Goal: Find specific fact: Find specific fact

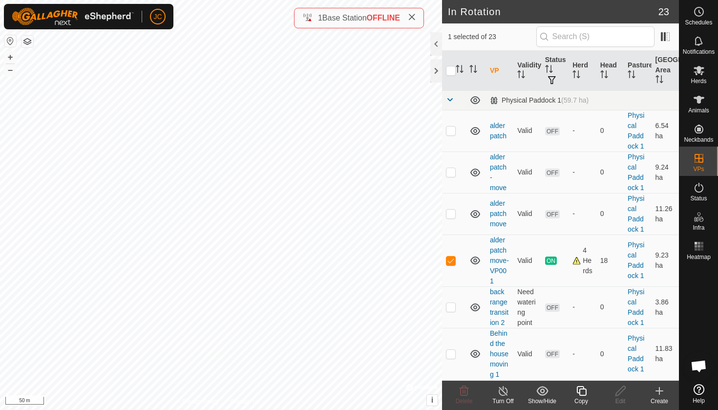
checkbox input "true"
checkbox input "false"
click at [671, 42] on span at bounding box center [666, 37] width 16 height 16
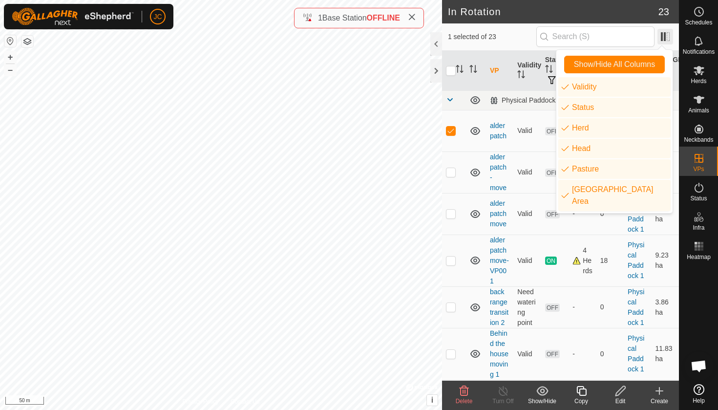
click at [671, 43] on span at bounding box center [666, 37] width 16 height 16
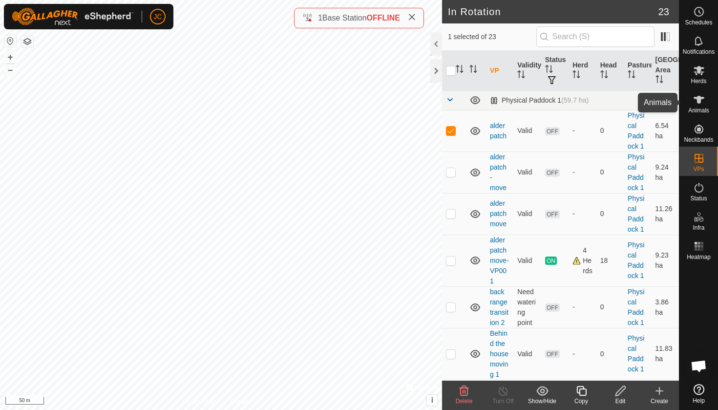
click at [702, 94] on icon at bounding box center [699, 100] width 12 height 12
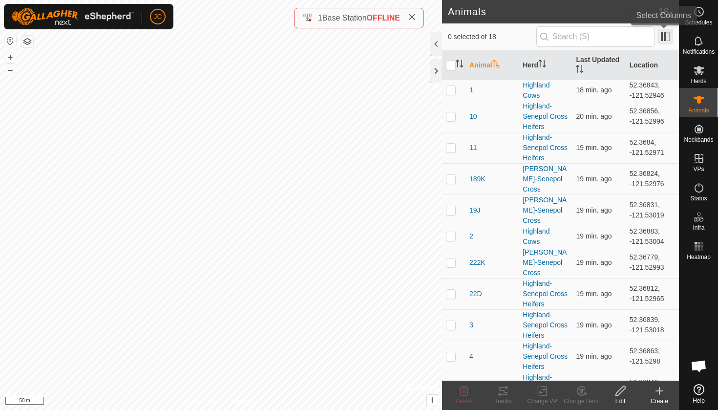
click at [668, 44] on span at bounding box center [666, 37] width 16 height 16
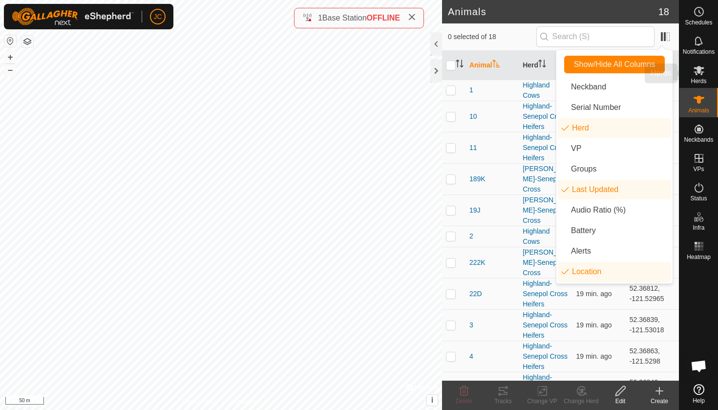
click at [704, 85] on div "Herds" at bounding box center [699, 73] width 39 height 29
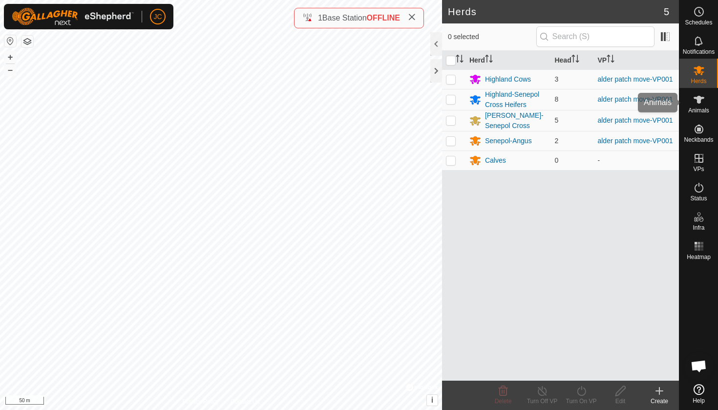
click at [701, 105] on icon at bounding box center [699, 100] width 12 height 12
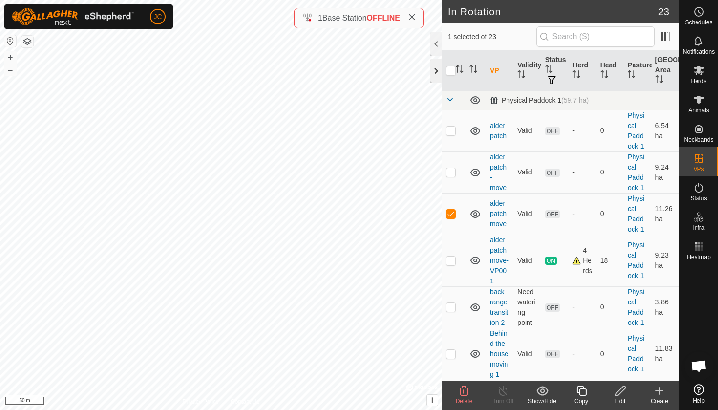
checkbox input "false"
checkbox input "true"
click at [705, 106] on es-animals-svg-icon at bounding box center [699, 100] width 18 height 16
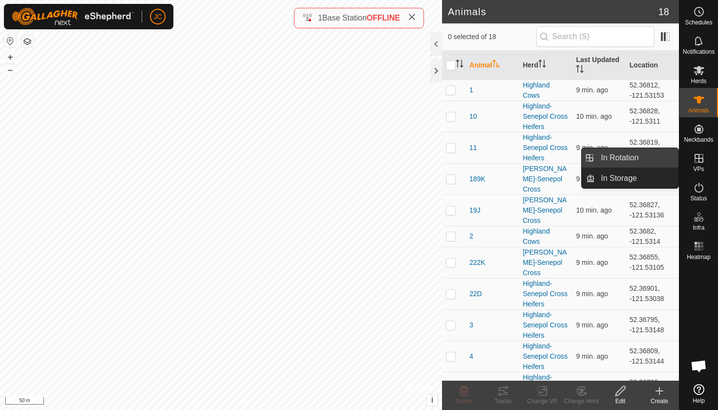
click at [666, 163] on link "In Rotation" at bounding box center [637, 158] width 84 height 20
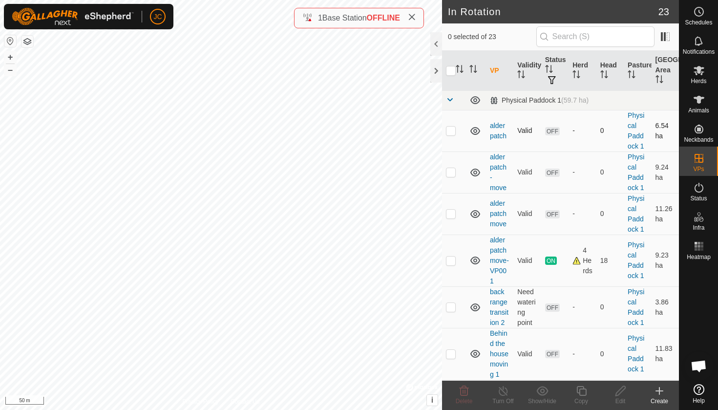
click at [452, 133] on p-checkbox at bounding box center [451, 131] width 10 height 8
checkbox input "true"
click at [524, 159] on td "Valid" at bounding box center [526, 172] width 27 height 42
click at [589, 396] on copy-svg-icon at bounding box center [581, 391] width 39 height 12
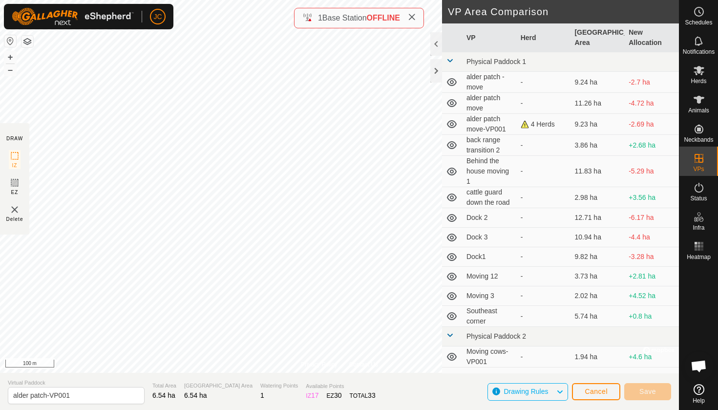
drag, startPoint x: 590, startPoint y: 380, endPoint x: 591, endPoint y: 386, distance: 5.9
click at [591, 382] on div "Cancel Save" at bounding box center [621, 391] width 99 height 23
click at [591, 387] on button "Cancel" at bounding box center [596, 391] width 48 height 17
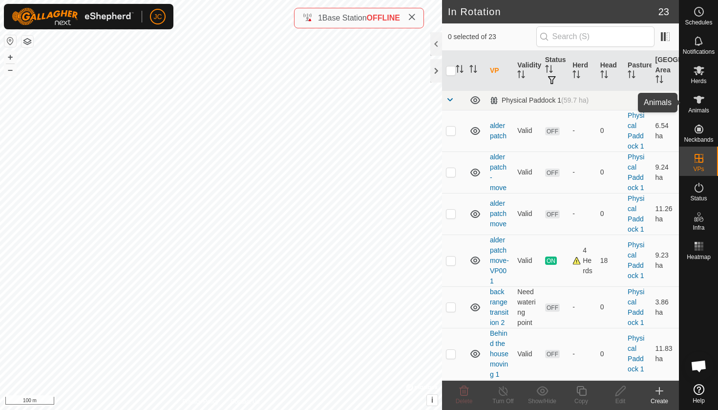
click at [716, 96] on div "Animals" at bounding box center [699, 102] width 39 height 29
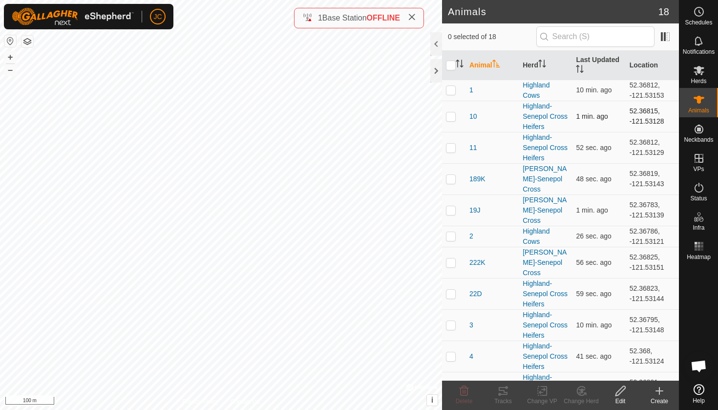
click at [644, 113] on td "52.36815, -121.53128" at bounding box center [652, 116] width 53 height 31
copy td "52.36815"
drag, startPoint x: 620, startPoint y: 120, endPoint x: 665, endPoint y: 120, distance: 44.9
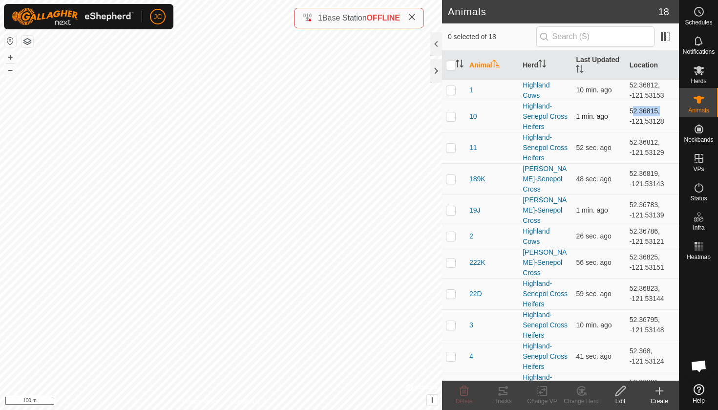
click at [665, 120] on td "52.36815, -121.53128" at bounding box center [652, 116] width 53 height 31
copy td "-121.53128"
click at [454, 118] on p-checkbox at bounding box center [451, 116] width 10 height 8
checkbox input "true"
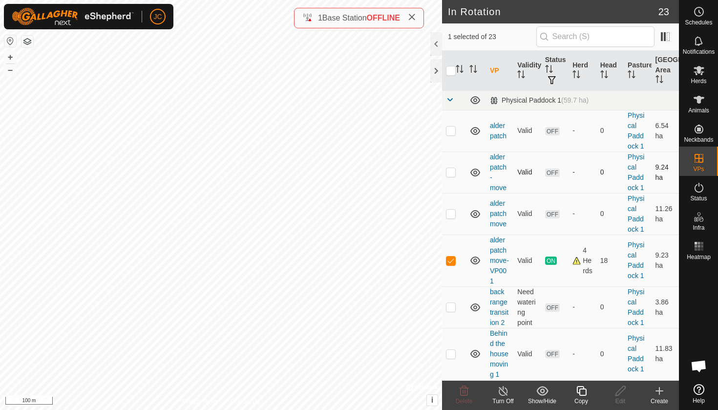
checkbox input "true"
checkbox input "false"
checkbox input "true"
click at [618, 395] on icon at bounding box center [621, 391] width 10 height 10
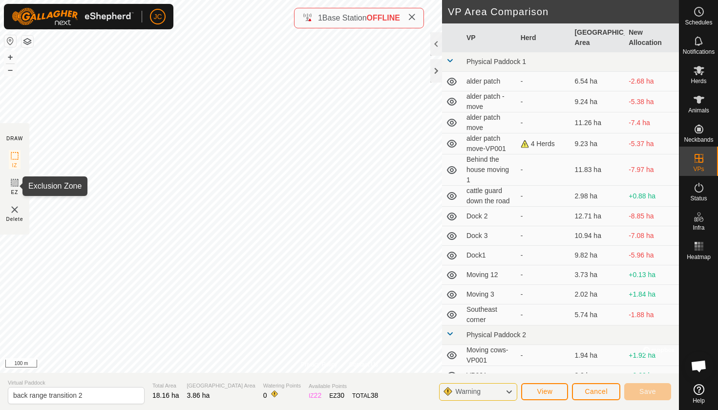
click at [17, 182] on icon at bounding box center [15, 183] width 12 height 12
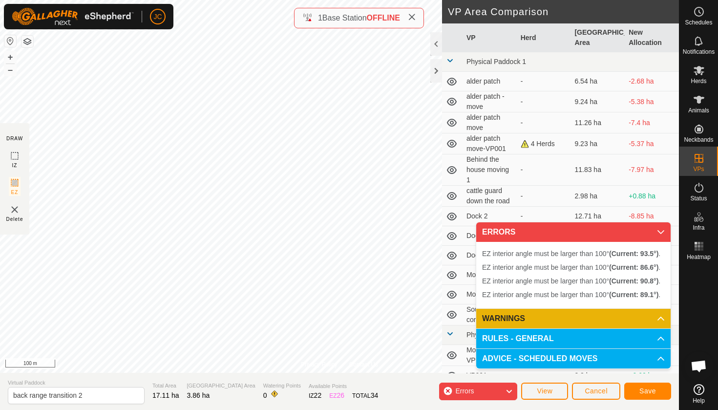
click at [601, 397] on button "Cancel" at bounding box center [596, 391] width 48 height 17
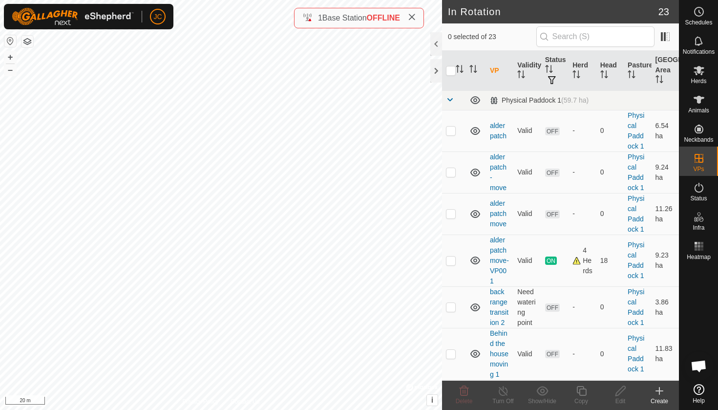
checkbox input "true"
checkbox input "false"
checkbox input "true"
checkbox input "false"
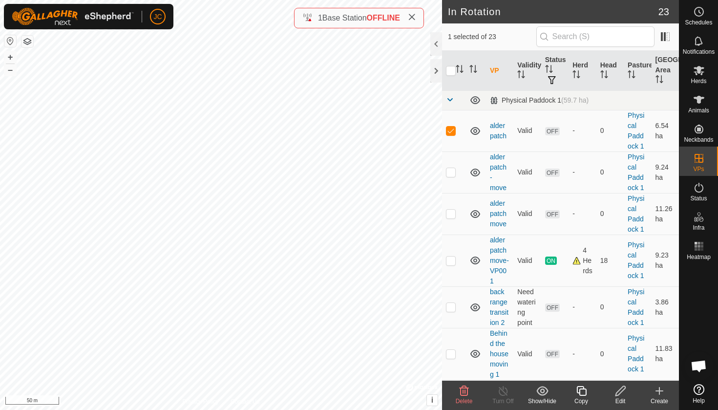
checkbox input "false"
checkbox input "true"
checkbox input "false"
checkbox input "true"
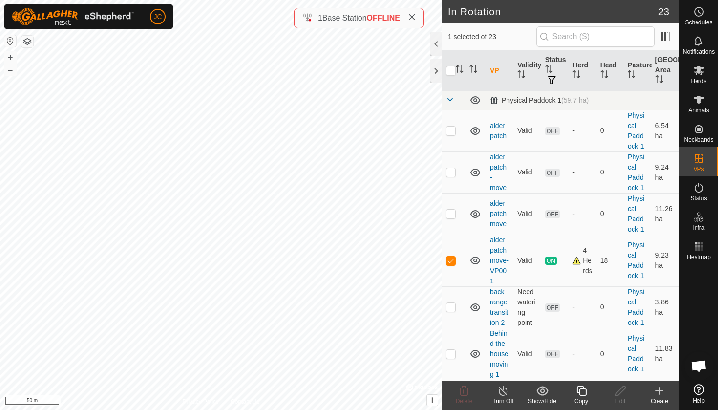
checkbox input "false"
checkbox input "true"
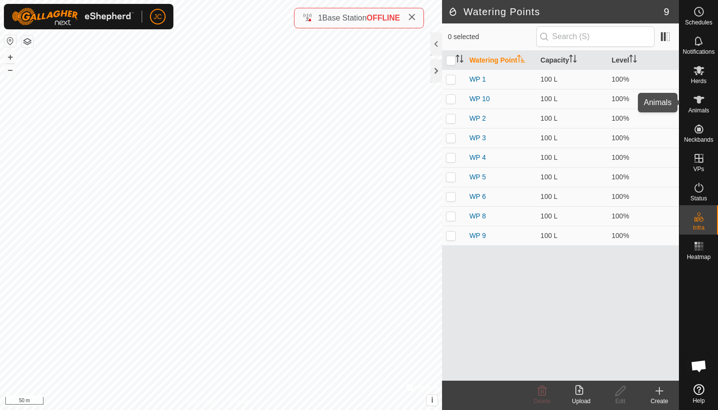
click at [713, 106] on div "Animals" at bounding box center [699, 102] width 39 height 29
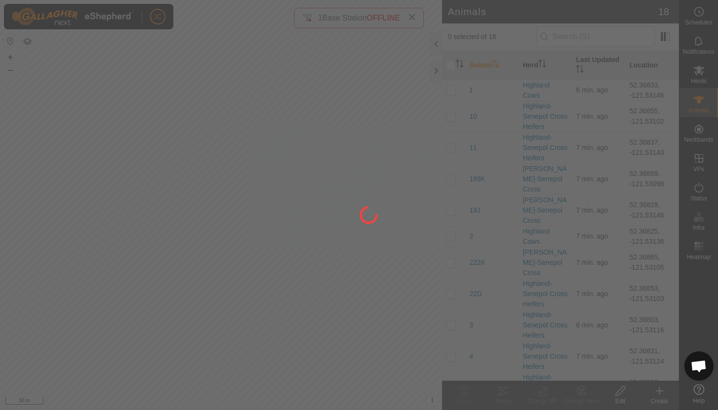
click at [703, 93] on div at bounding box center [359, 205] width 718 height 410
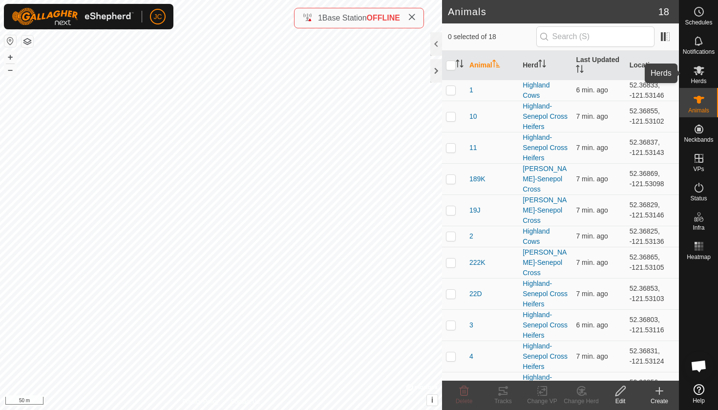
click at [700, 84] on span "Herds" at bounding box center [699, 81] width 16 height 6
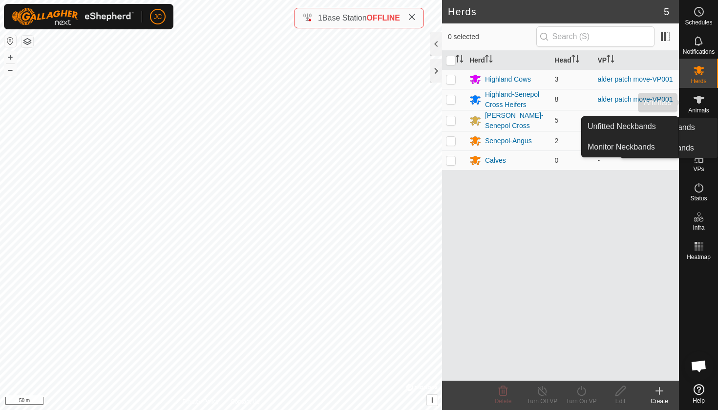
click at [704, 100] on icon at bounding box center [699, 100] width 12 height 12
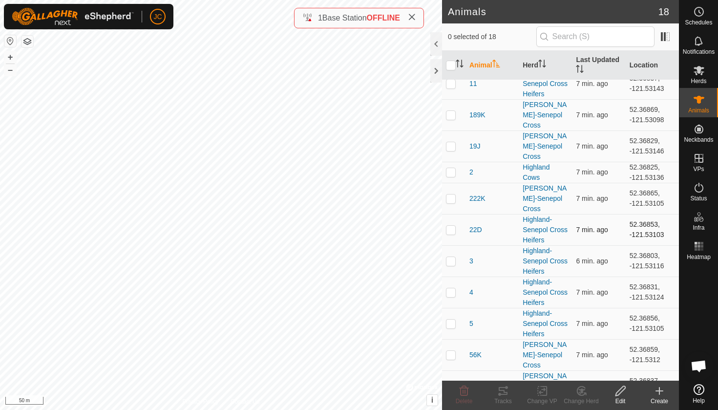
scroll to position [144, 0]
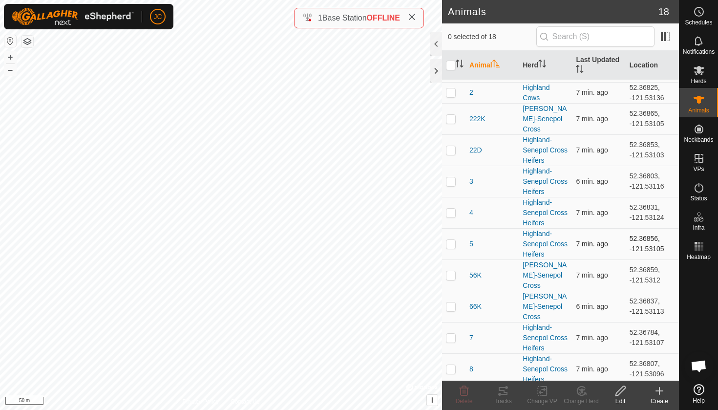
click at [633, 243] on td "52.36856, -121.53105" at bounding box center [652, 243] width 53 height 31
click at [634, 240] on td "52.36856, -121.53105" at bounding box center [652, 243] width 53 height 31
copy td "52.36856"
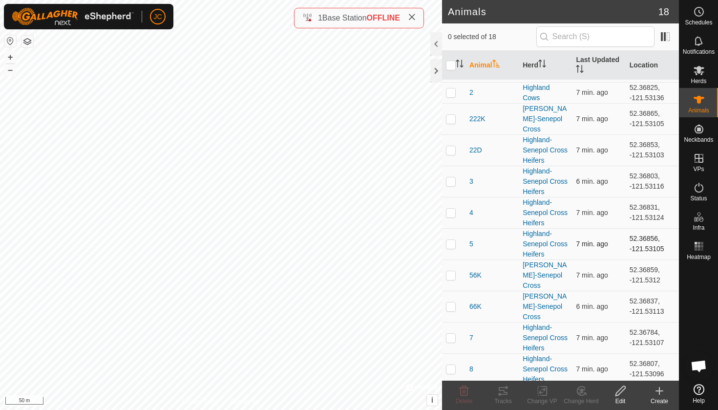
click at [637, 246] on td "52.36856, -121.53105" at bounding box center [652, 243] width 53 height 31
click at [637, 249] on td "52.36856, -121.53105" at bounding box center [652, 243] width 53 height 31
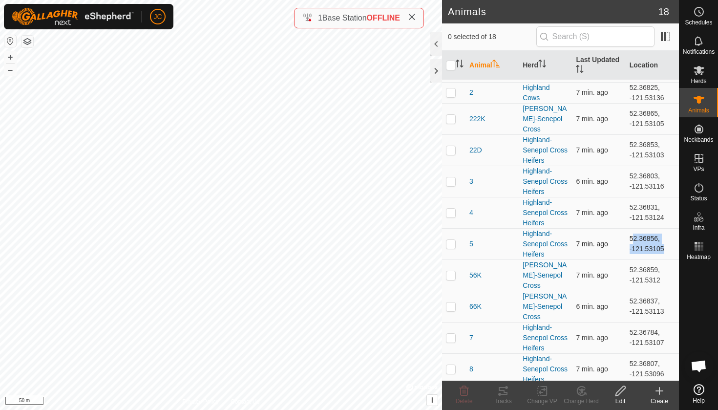
click at [637, 249] on td "52.36856, -121.53105" at bounding box center [652, 243] width 53 height 31
click at [675, 80] on span at bounding box center [677, 65] width 4 height 29
drag, startPoint x: 661, startPoint y: 249, endPoint x: 620, endPoint y: 246, distance: 40.7
click at [626, 246] on td "52.36856, -121.53105" at bounding box center [652, 243] width 53 height 31
copy td "-121.53105"
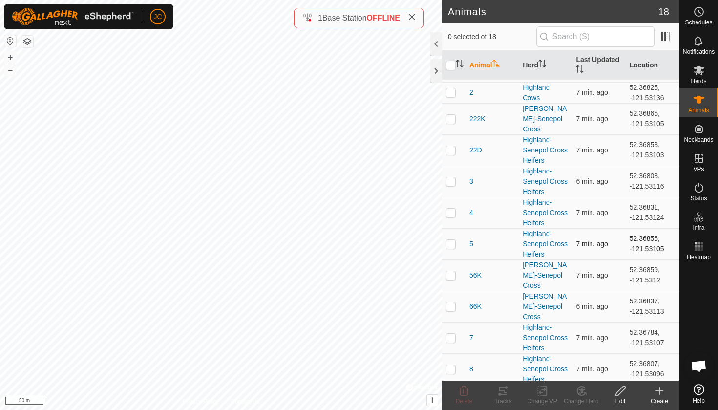
click at [642, 243] on td "52.36856, -121.53105" at bounding box center [652, 243] width 53 height 31
drag, startPoint x: 642, startPoint y: 243, endPoint x: 647, endPoint y: 244, distance: 5.1
click at [642, 243] on td "52.36856, -121.53105" at bounding box center [652, 243] width 53 height 31
click at [645, 246] on td "52.36856, -121.53105" at bounding box center [652, 243] width 53 height 31
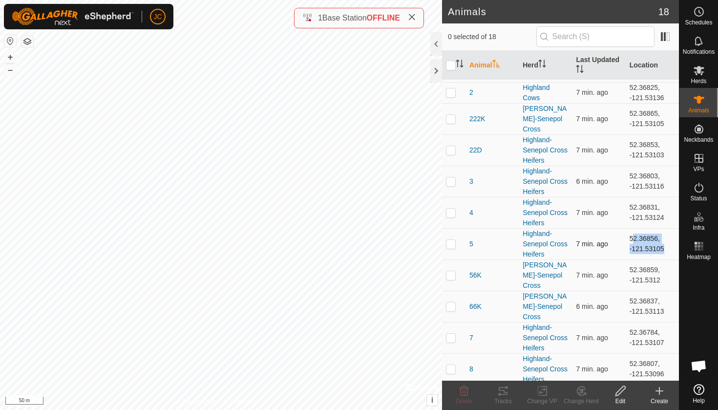
drag, startPoint x: 659, startPoint y: 249, endPoint x: 625, endPoint y: 239, distance: 34.6
click at [626, 239] on td "52.36856, -121.53105" at bounding box center [652, 243] width 53 height 31
copy td "52.36856, -121.53105"
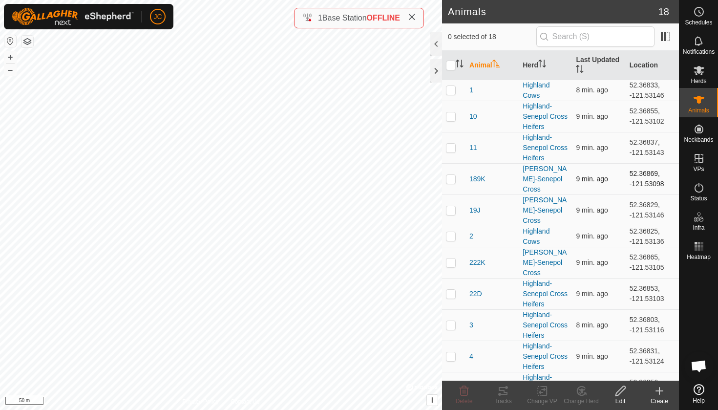
click at [633, 171] on td "52.36869, -121.53098" at bounding box center [652, 178] width 53 height 31
copy td "52.36869"
click at [647, 187] on td "52.36869, -121.53098" at bounding box center [652, 178] width 53 height 31
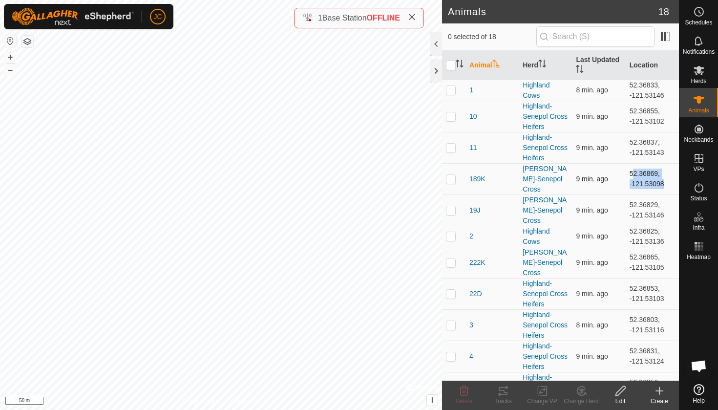
click at [647, 187] on td "52.36869, -121.53098" at bounding box center [652, 178] width 53 height 31
click at [651, 184] on td "52.36869, -121.53098" at bounding box center [652, 178] width 53 height 31
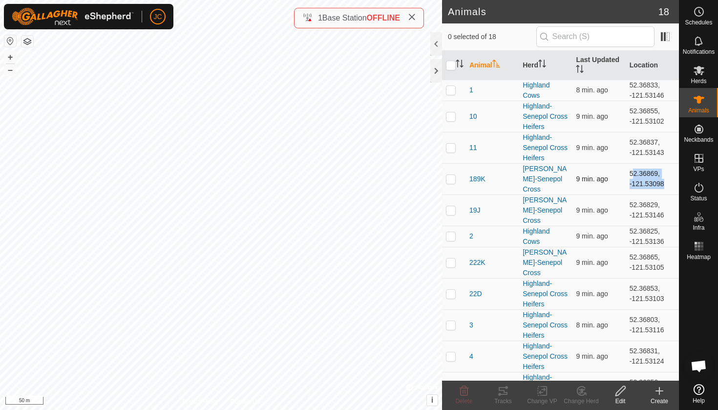
click at [651, 184] on td "52.36869, -121.53098" at bounding box center [652, 178] width 53 height 31
click at [666, 180] on td "52.36869, -121.53098" at bounding box center [652, 178] width 53 height 31
drag, startPoint x: 662, startPoint y: 183, endPoint x: 624, endPoint y: 187, distance: 38.7
click at [626, 187] on td "52.36869, -121.53098" at bounding box center [652, 178] width 53 height 31
copy td "-121.53098"
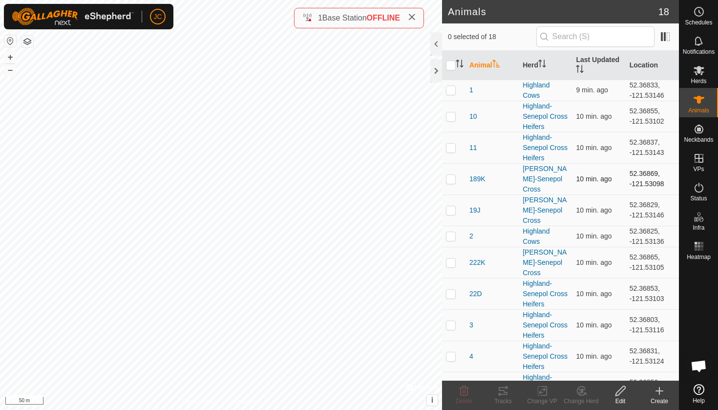
click at [655, 189] on td "52.36869, -121.53098" at bounding box center [652, 178] width 53 height 31
drag, startPoint x: 662, startPoint y: 183, endPoint x: 624, endPoint y: 177, distance: 37.6
click at [626, 177] on td "52.36869, -121.53098" at bounding box center [652, 178] width 53 height 31
copy td "52.36869, -121.53098"
